Goal: Navigation & Orientation: Understand site structure

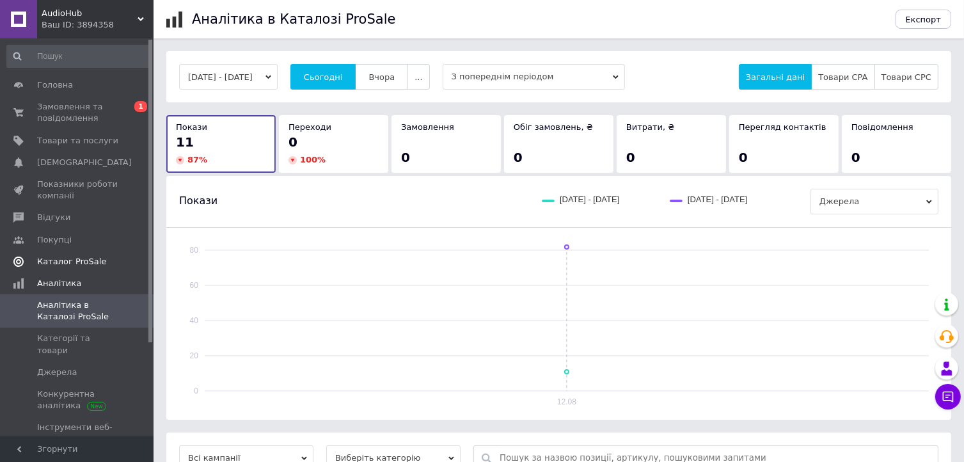
click at [81, 262] on span "Каталог ProSale" at bounding box center [71, 262] width 69 height 12
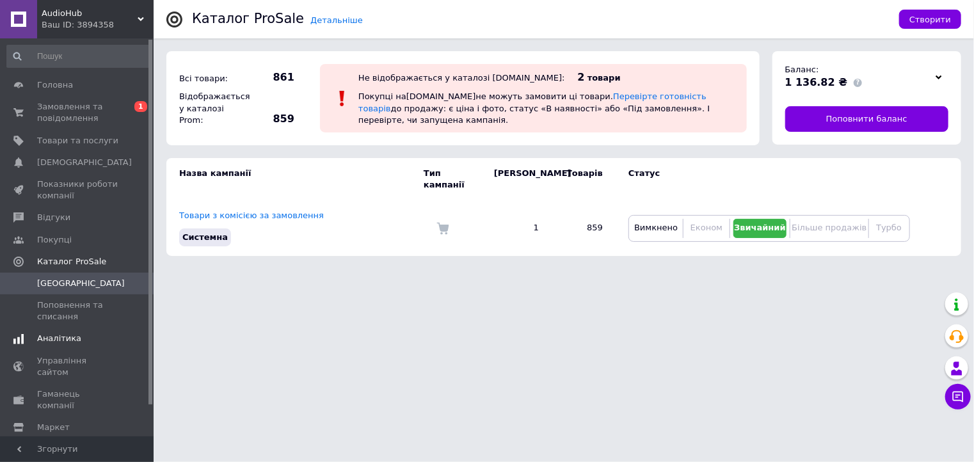
click at [38, 349] on link "Аналітика" at bounding box center [78, 339] width 157 height 22
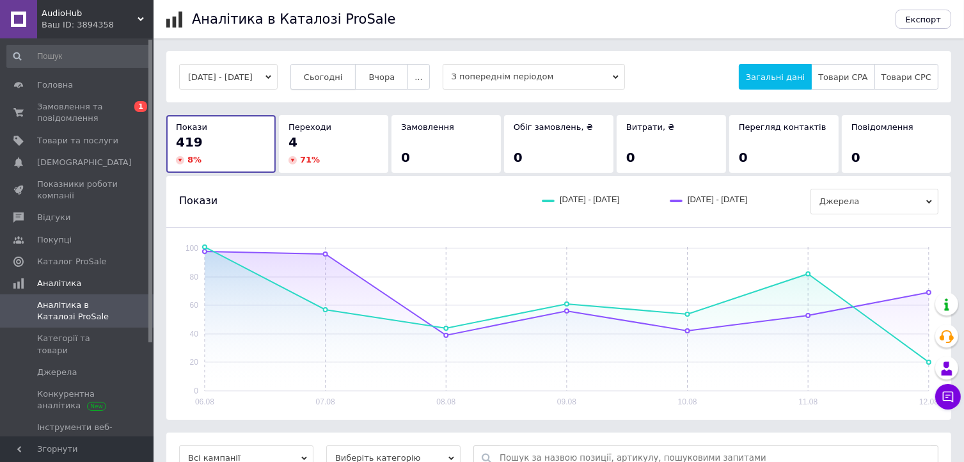
click at [346, 83] on button "Сьогодні" at bounding box center [324, 77] width 66 height 26
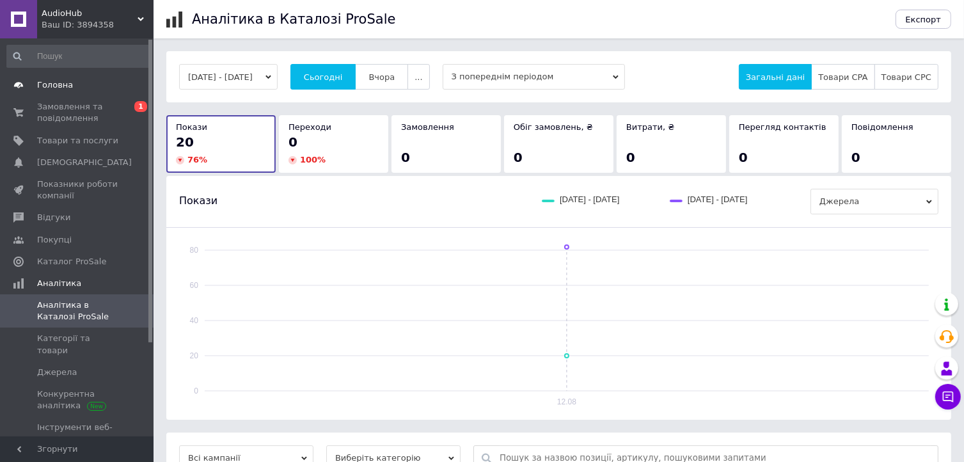
click at [74, 87] on span "Головна" at bounding box center [77, 85] width 81 height 12
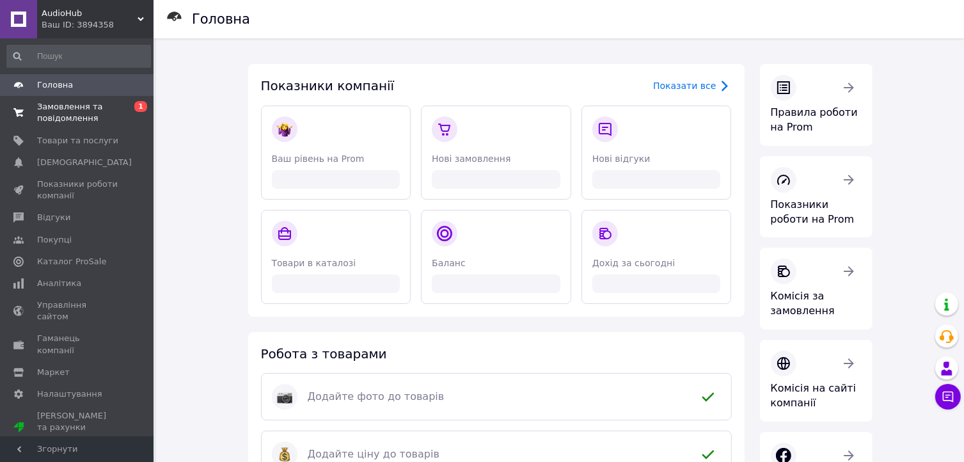
click at [61, 121] on span "Замовлення та повідомлення" at bounding box center [77, 112] width 81 height 23
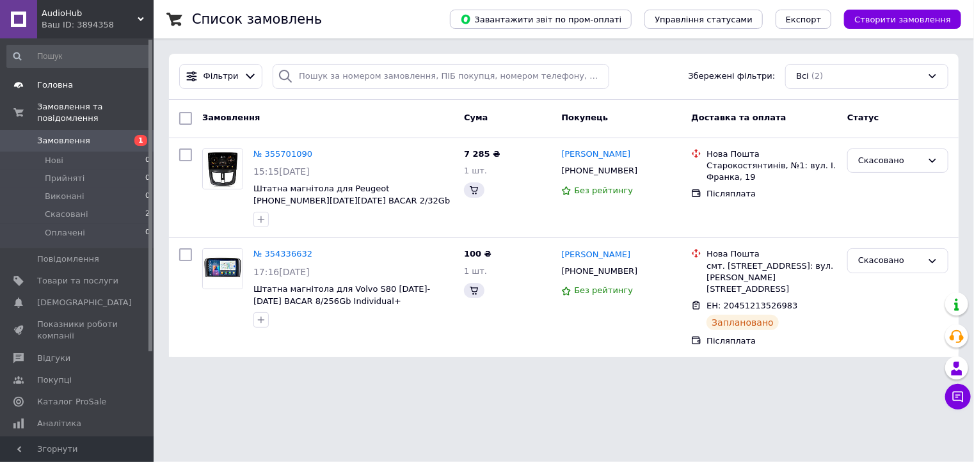
click at [51, 85] on span "Головна" at bounding box center [55, 85] width 36 height 12
